Goal: Task Accomplishment & Management: Use online tool/utility

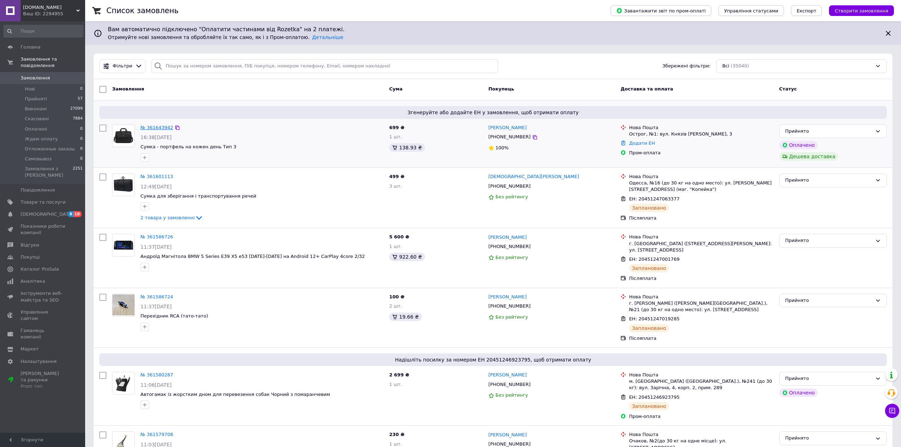
click at [152, 127] on link "№ 361643942" at bounding box center [156, 127] width 33 height 5
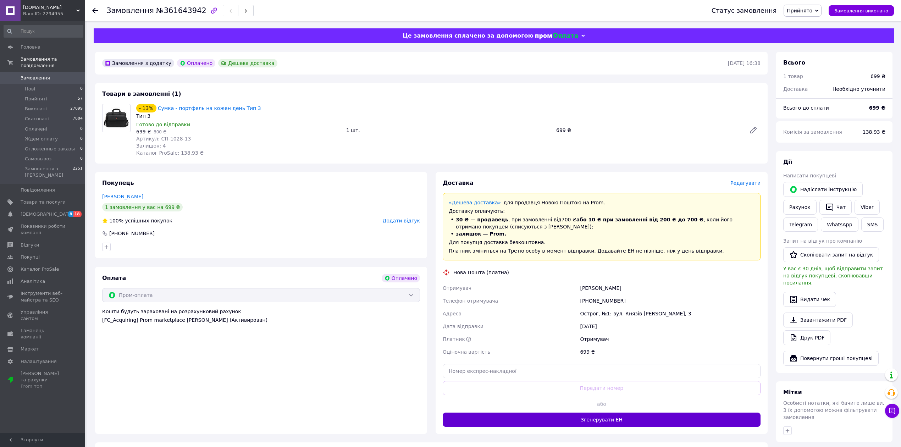
click at [532, 426] on button "Згенерувати ЕН" at bounding box center [602, 420] width 318 height 14
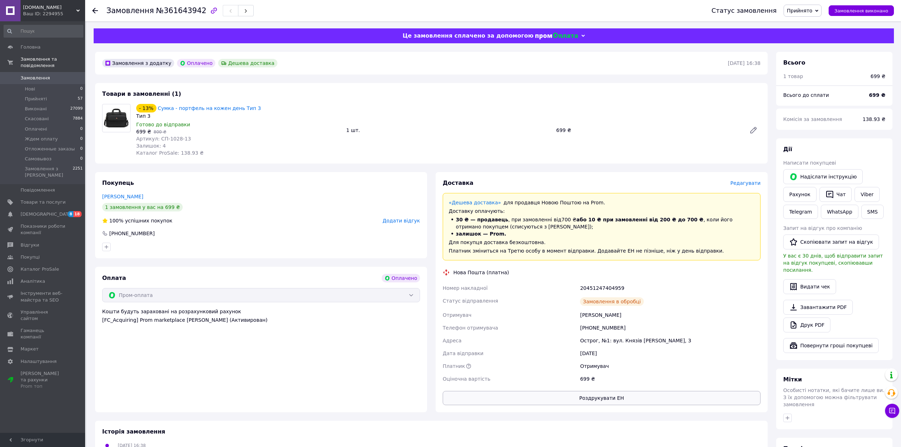
click at [560, 398] on button "Роздрукувати ЕН" at bounding box center [602, 398] width 318 height 14
click at [594, 292] on div "20451247404959" at bounding box center [670, 288] width 183 height 13
copy div "20451247404959"
click at [44, 25] on input at bounding box center [44, 31] width 80 height 13
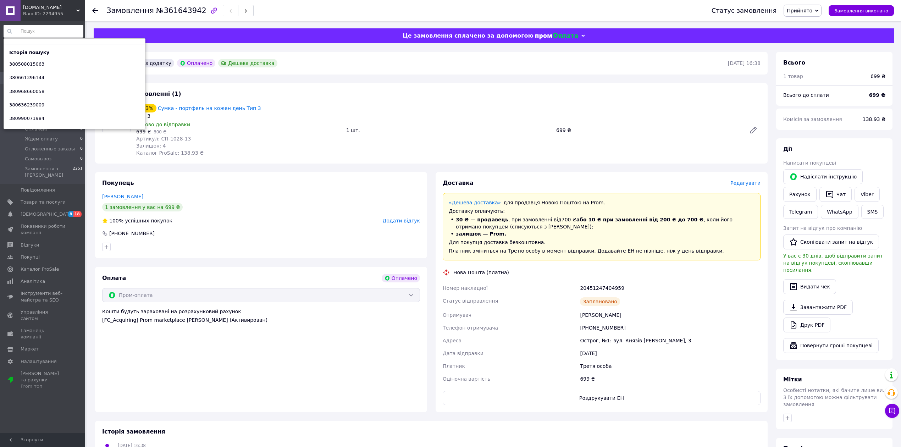
click at [52, 0] on div "VMK.in.ua Ваш ID: 2294955" at bounding box center [53, 10] width 65 height 21
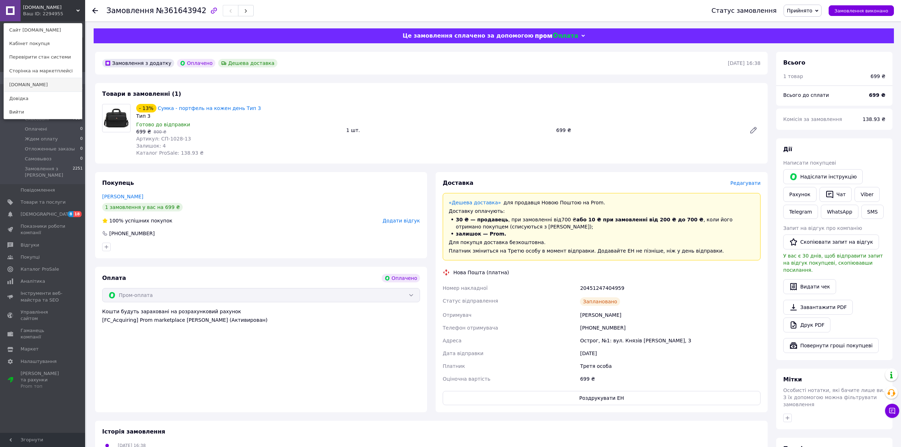
click at [21, 84] on link "[DOMAIN_NAME]" at bounding box center [43, 84] width 78 height 13
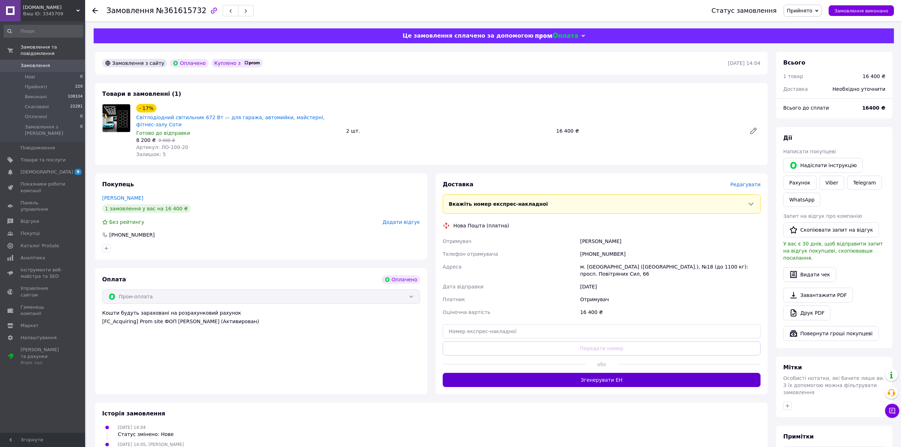
click at [522, 373] on button "Згенерувати ЕН" at bounding box center [602, 380] width 318 height 14
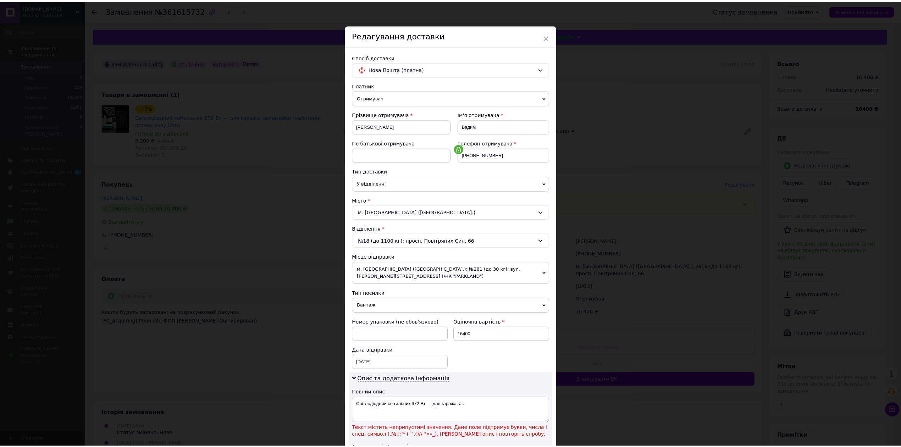
scroll to position [123, 0]
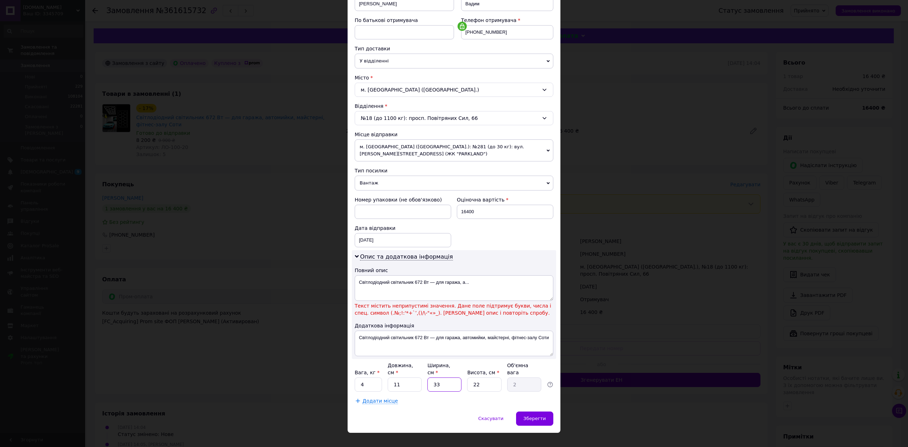
click at [451, 378] on input "33" at bounding box center [445, 385] width 34 height 14
click at [495, 412] on div "Скасувати" at bounding box center [491, 419] width 40 height 14
